Goal: Task Accomplishment & Management: Manage account settings

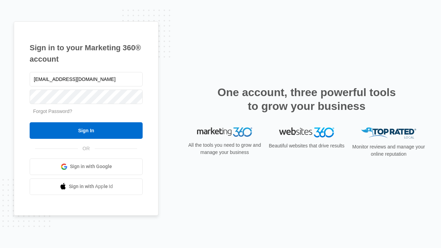
type input "dankie614@gmail.com"
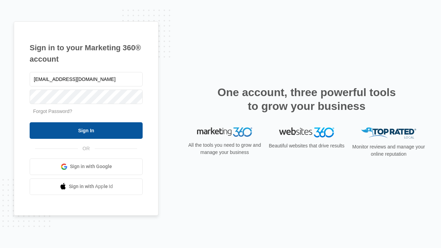
click at [86, 130] on input "Sign In" at bounding box center [86, 130] width 113 height 17
